Goal: Task Accomplishment & Management: Complete application form

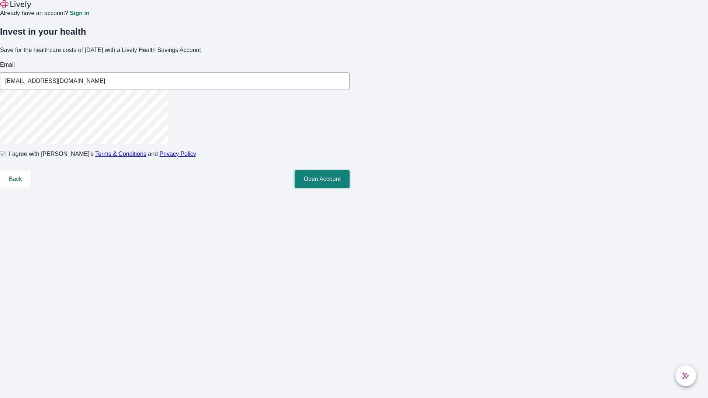
click at [350, 188] on button "Open Account" at bounding box center [322, 179] width 55 height 18
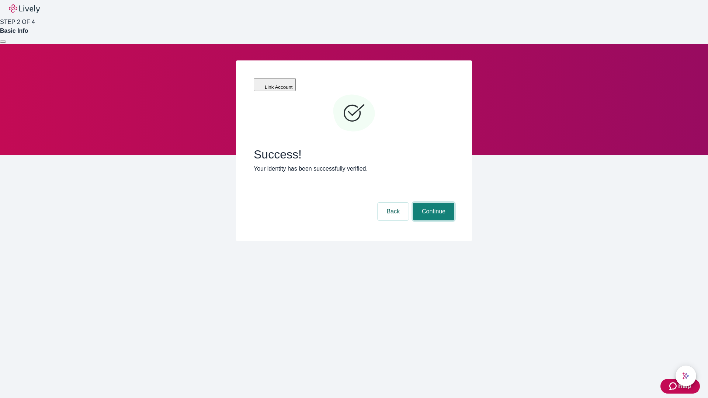
click at [433, 203] on button "Continue" at bounding box center [433, 212] width 41 height 18
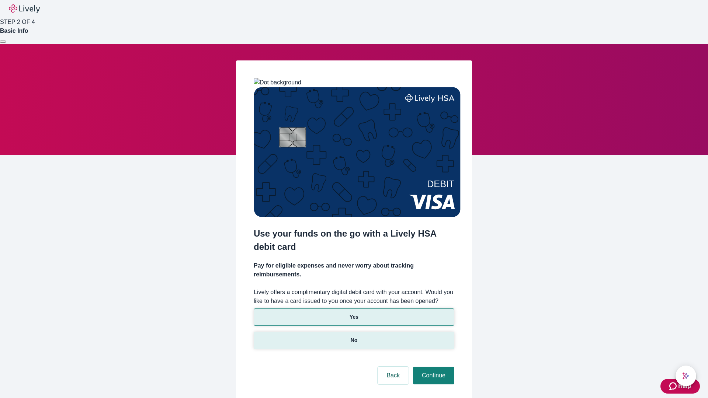
click at [354, 337] on p "No" at bounding box center [354, 341] width 7 height 8
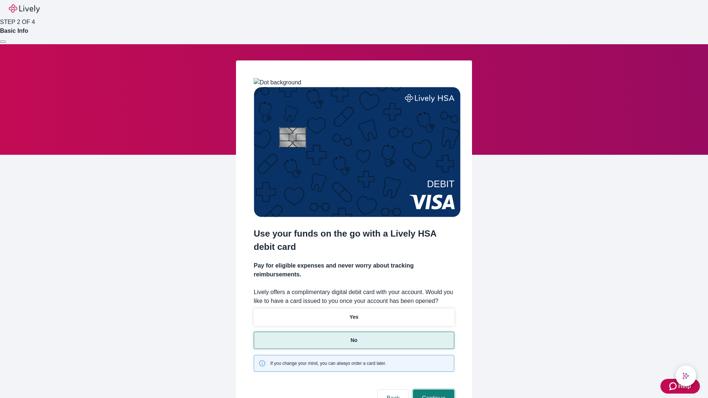
click at [433, 390] on button "Continue" at bounding box center [433, 399] width 41 height 18
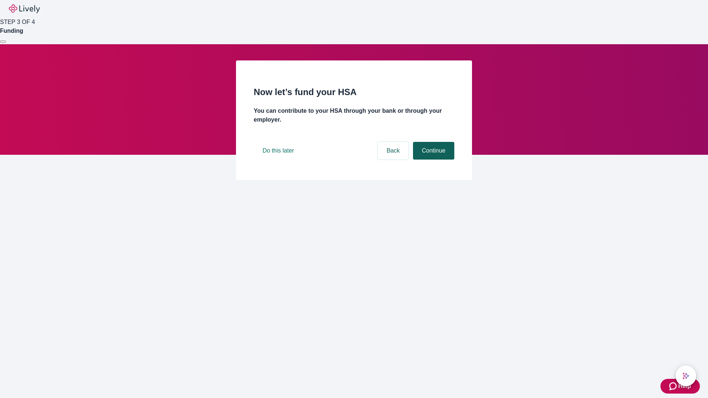
click at [433, 160] on button "Continue" at bounding box center [433, 151] width 41 height 18
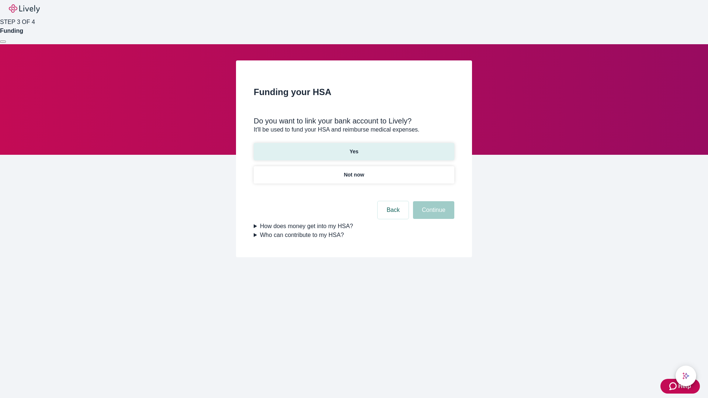
click at [354, 148] on p "Yes" at bounding box center [354, 152] width 9 height 8
click at [433, 201] on button "Continue" at bounding box center [433, 210] width 41 height 18
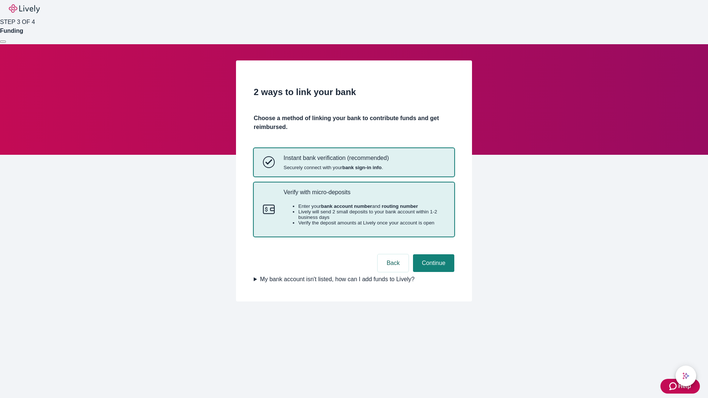
click at [364, 196] on p "Verify with micro-deposits" at bounding box center [365, 192] width 162 height 7
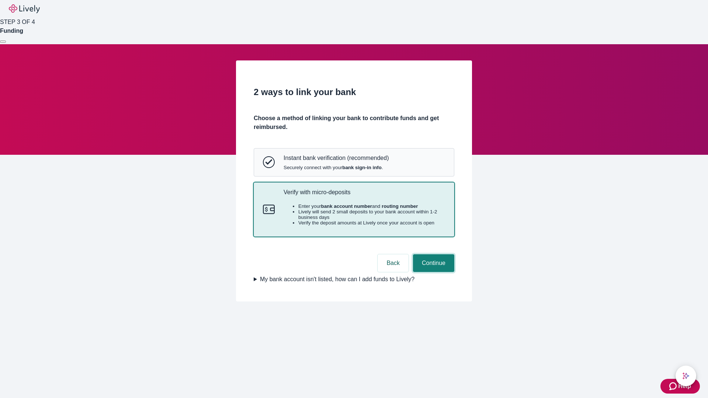
click at [433, 272] on button "Continue" at bounding box center [433, 263] width 41 height 18
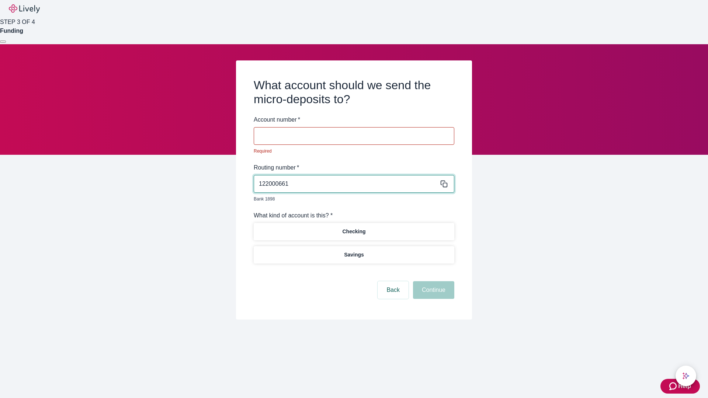
type input "122000661"
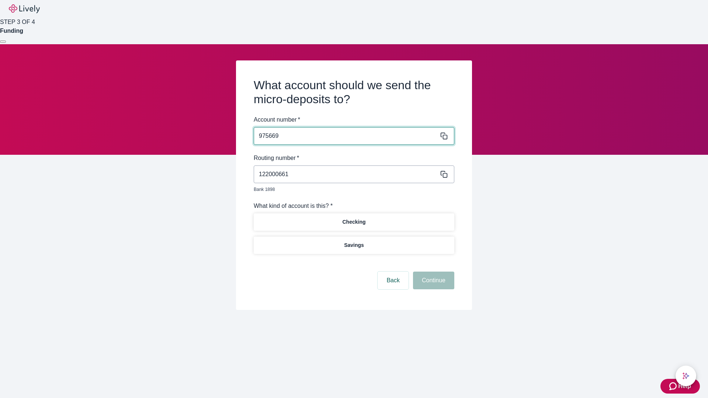
type input "975669"
click at [354, 218] on p "Checking" at bounding box center [353, 222] width 23 height 8
click at [433, 272] on button "Continue" at bounding box center [433, 281] width 41 height 18
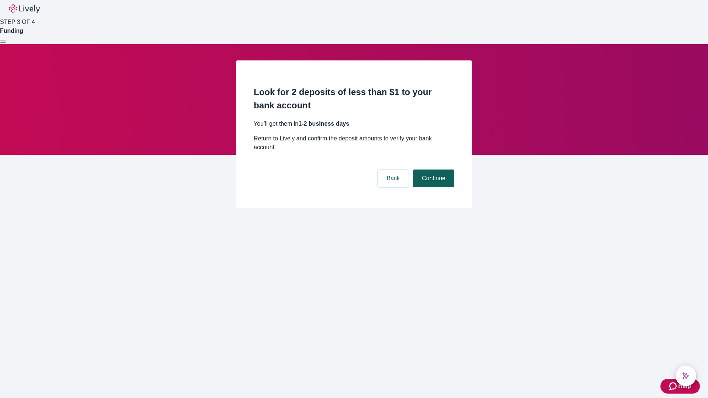
click at [433, 170] on button "Continue" at bounding box center [433, 179] width 41 height 18
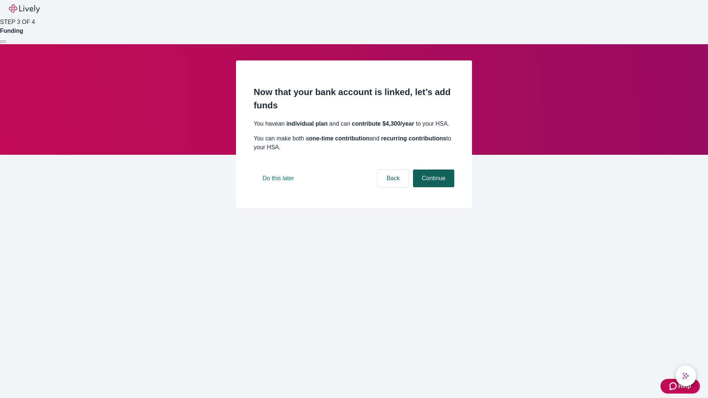
click at [433, 187] on button "Continue" at bounding box center [433, 179] width 41 height 18
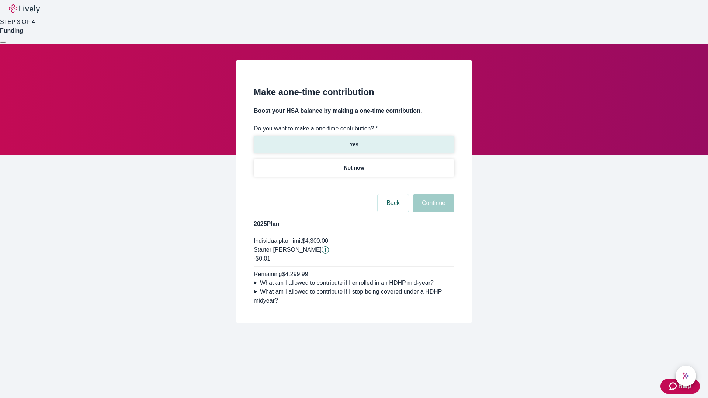
click at [354, 141] on p "Yes" at bounding box center [354, 145] width 9 height 8
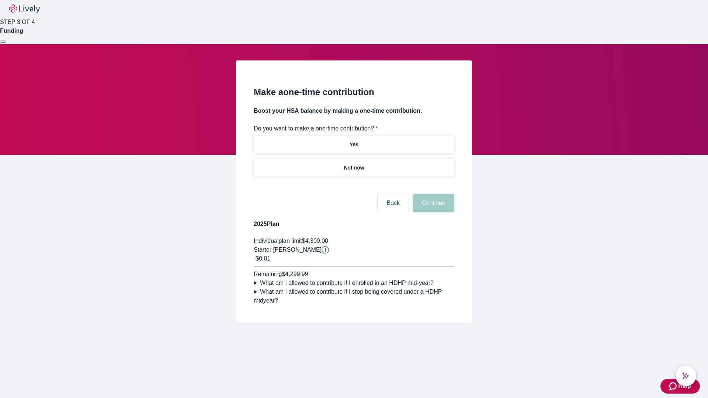
click at [433, 212] on button "Continue" at bounding box center [433, 203] width 41 height 18
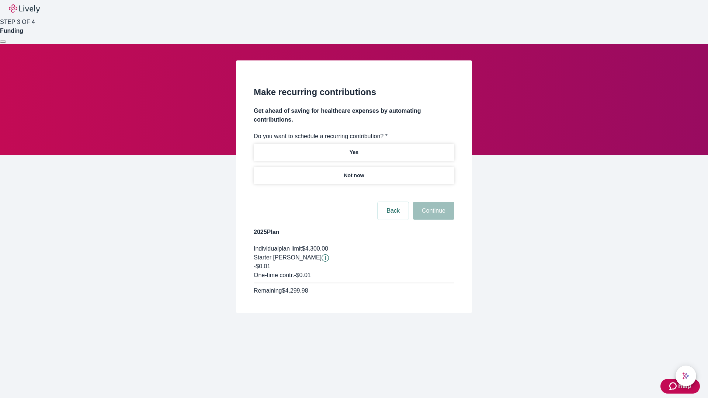
click at [354, 172] on p "Not now" at bounding box center [354, 176] width 20 height 8
click at [433, 202] on button "Continue" at bounding box center [433, 211] width 41 height 18
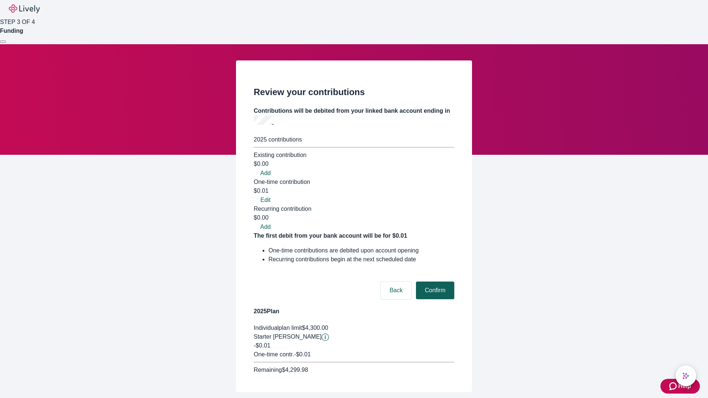
click at [434, 282] on button "Confirm" at bounding box center [435, 291] width 38 height 18
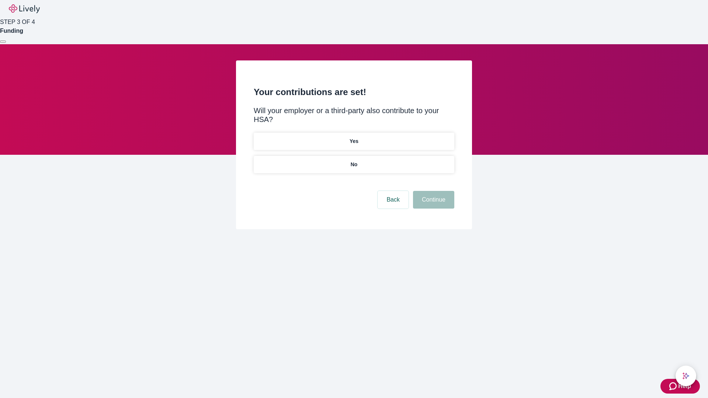
click at [354, 161] on p "No" at bounding box center [354, 165] width 7 height 8
click at [433, 191] on button "Continue" at bounding box center [433, 200] width 41 height 18
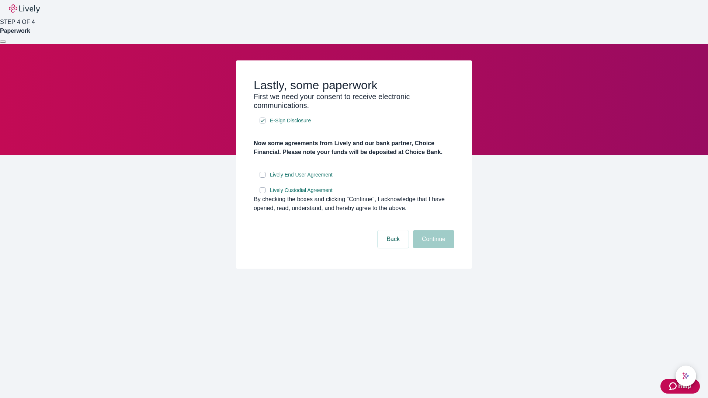
click at [263, 178] on input "Lively End User Agreement" at bounding box center [263, 175] width 6 height 6
checkbox input "true"
click at [263, 193] on input "Lively Custodial Agreement" at bounding box center [263, 190] width 6 height 6
checkbox input "true"
click at [433, 248] on button "Continue" at bounding box center [433, 239] width 41 height 18
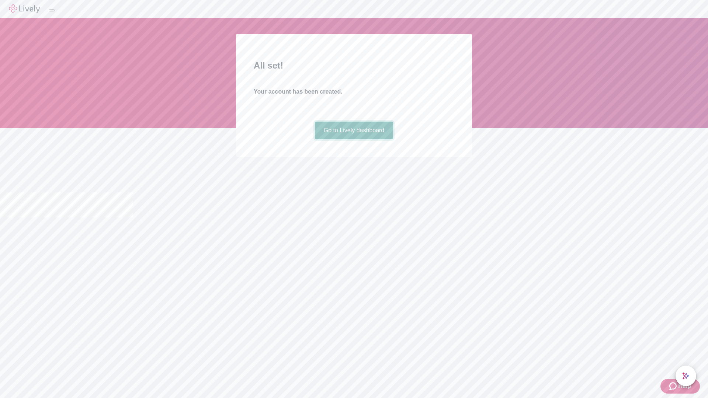
click at [354, 139] on link "Go to Lively dashboard" at bounding box center [354, 131] width 79 height 18
